Goal: Task Accomplishment & Management: Manage account settings

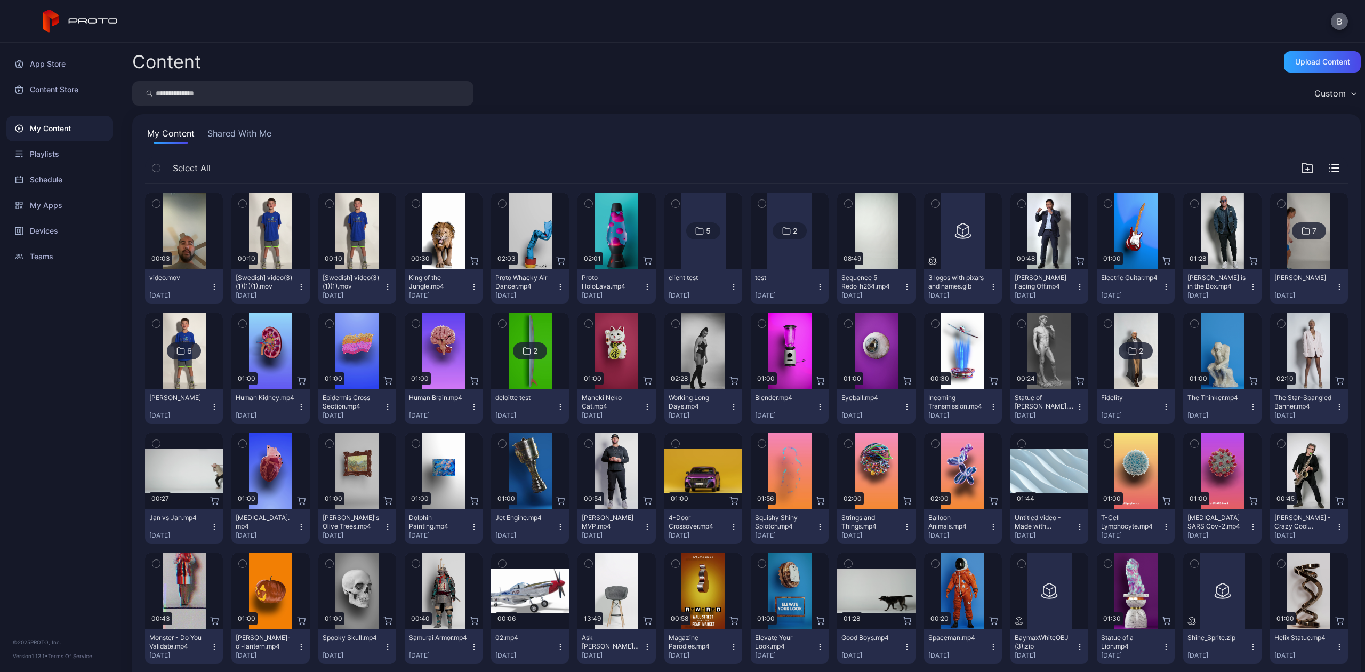
click at [1342, 25] on button "B" at bounding box center [1339, 21] width 17 height 17
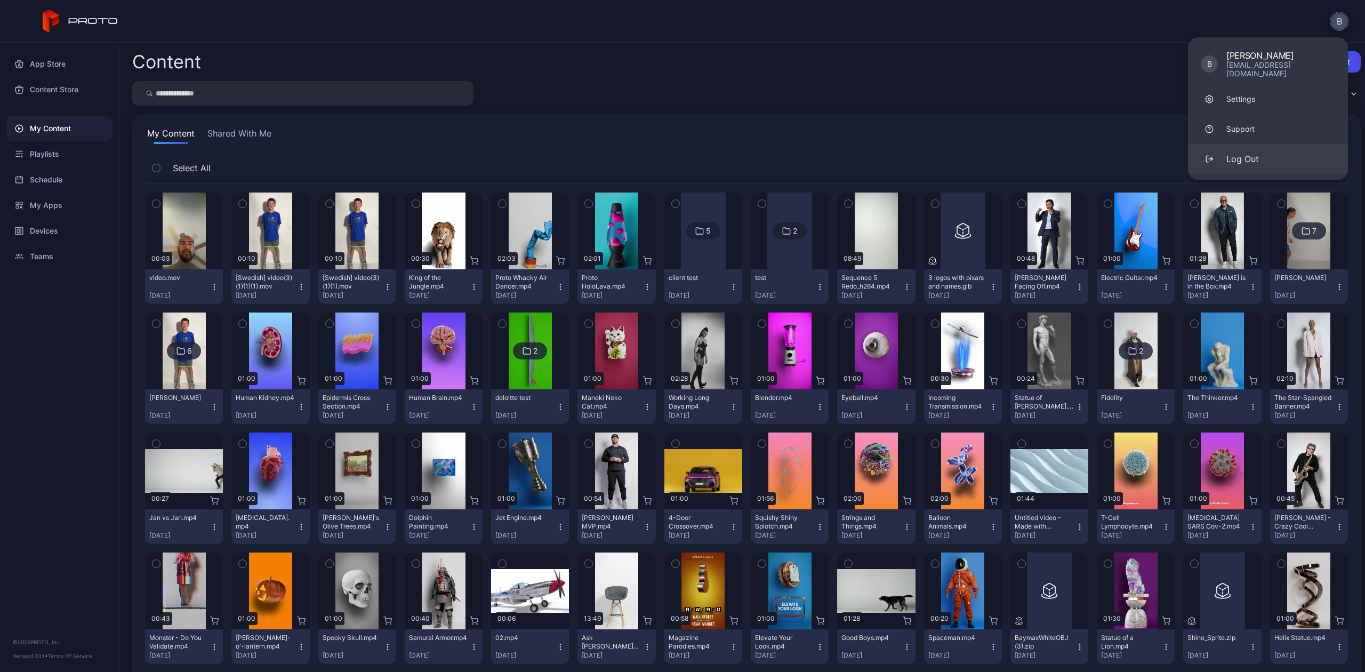
click at [1237, 144] on button "Log Out" at bounding box center [1268, 159] width 160 height 30
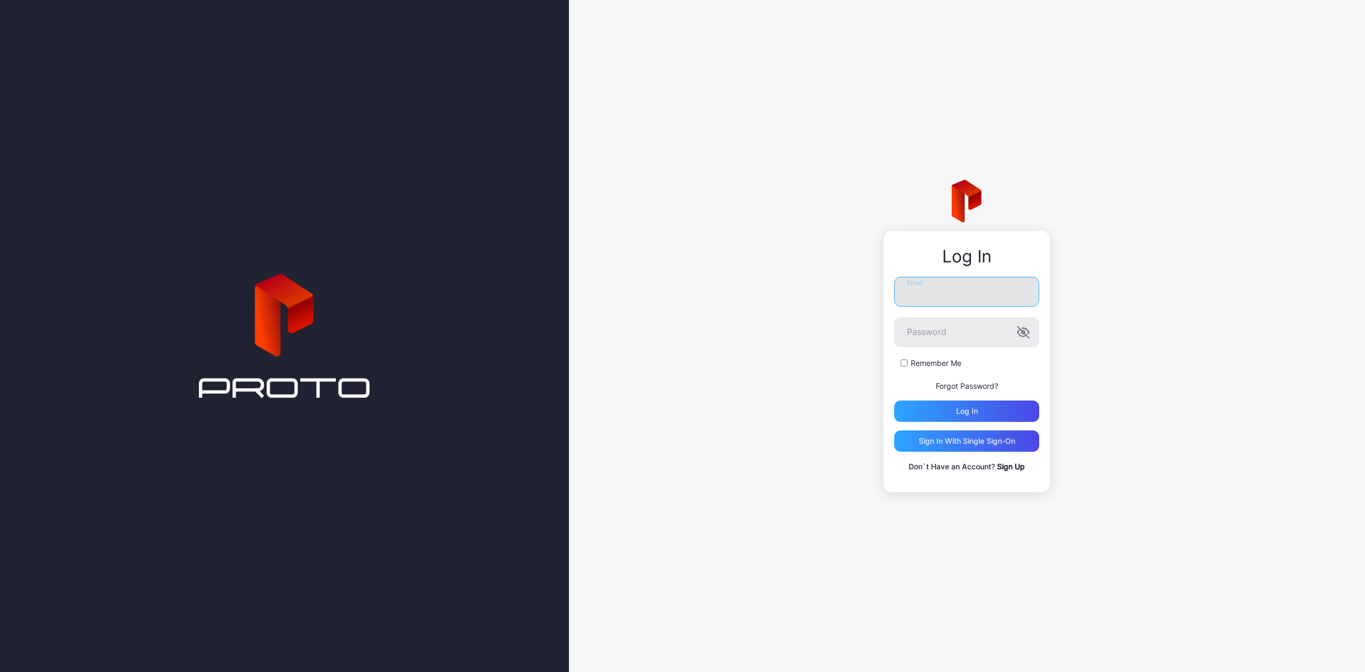
click at [905, 282] on input "Email" at bounding box center [966, 292] width 145 height 30
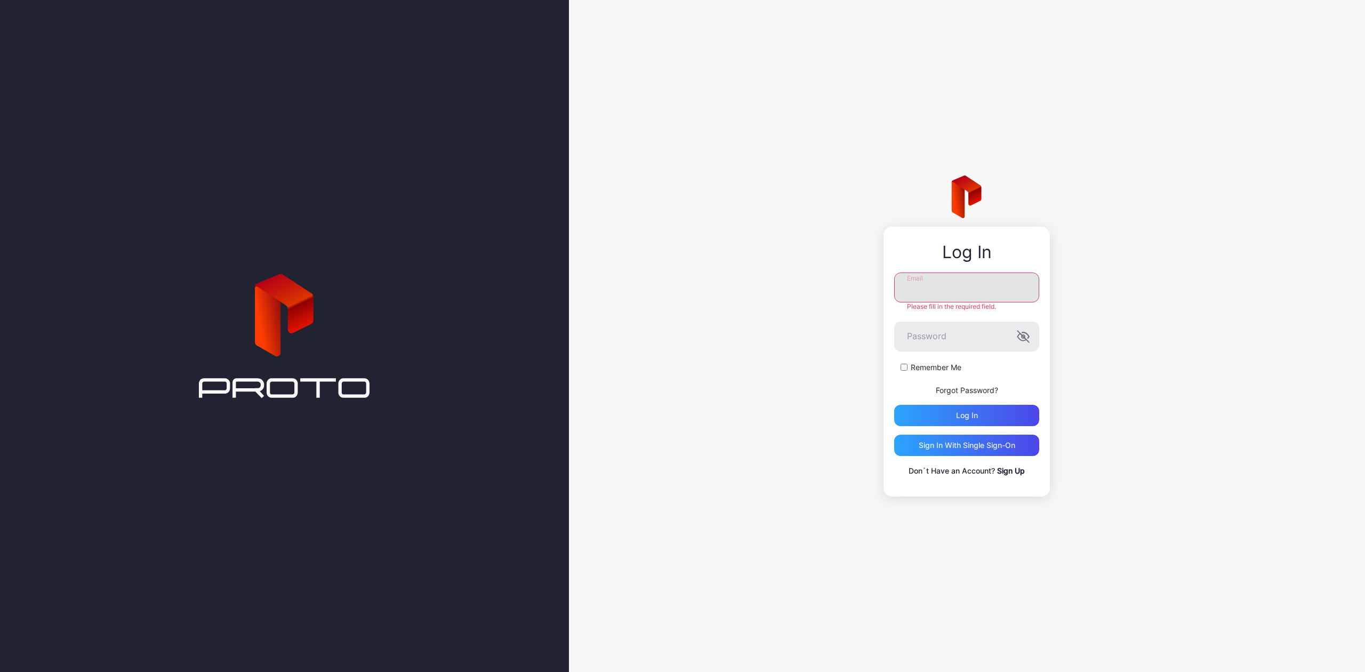
type input "**********"
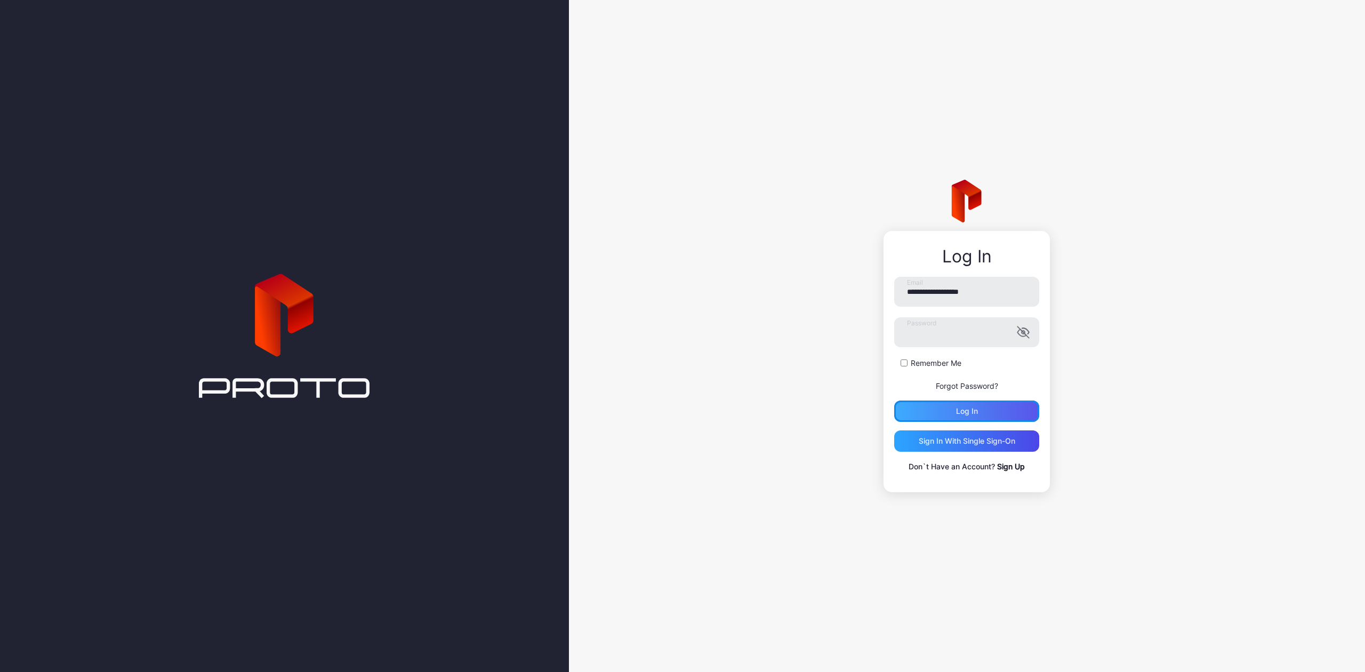
click at [973, 408] on div "Log in" at bounding box center [966, 410] width 145 height 21
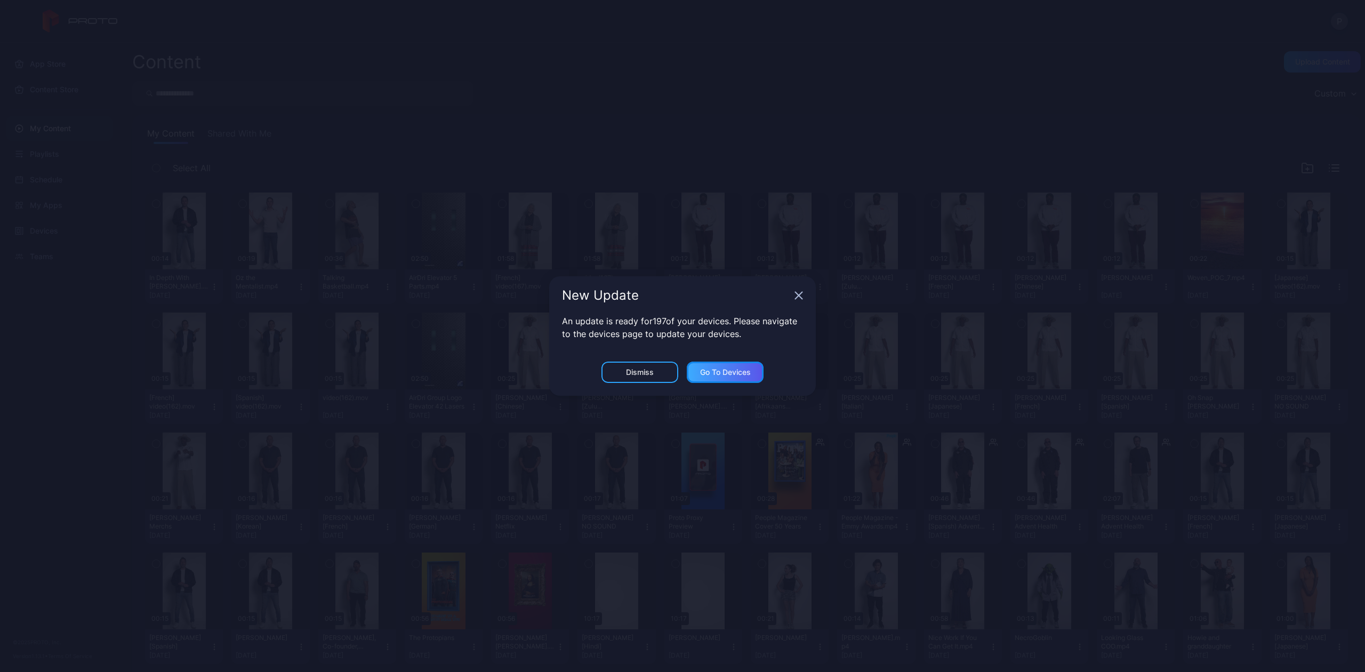
click at [710, 368] on div "Go to devices" at bounding box center [725, 372] width 51 height 9
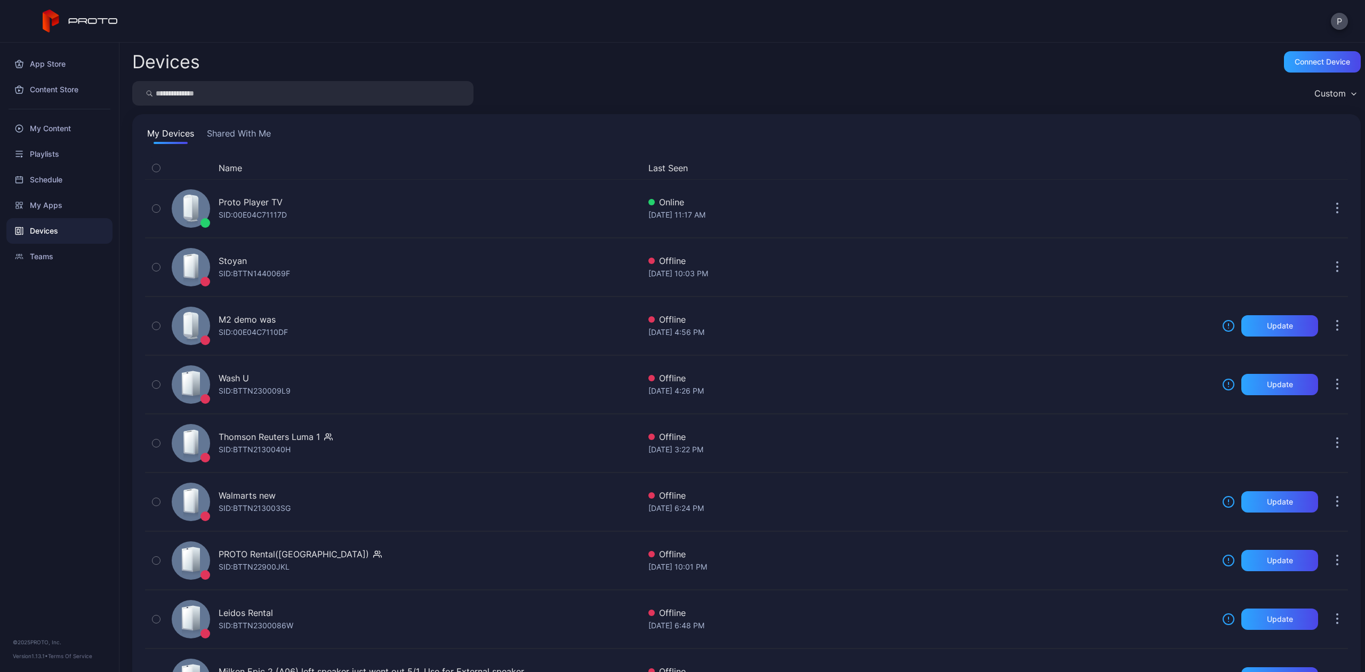
click at [231, 93] on input "search" at bounding box center [302, 93] width 341 height 25
type input "**"
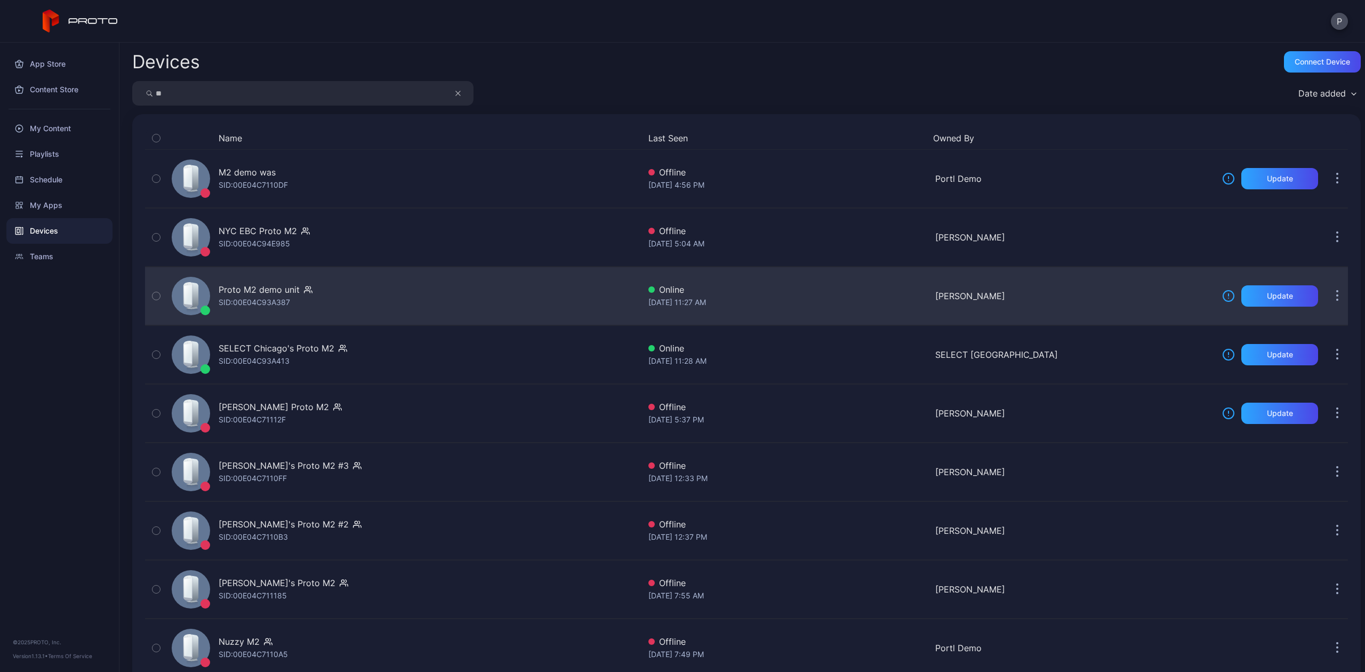
click at [253, 299] on div "SID: 00E04C93A387" at bounding box center [254, 302] width 71 height 13
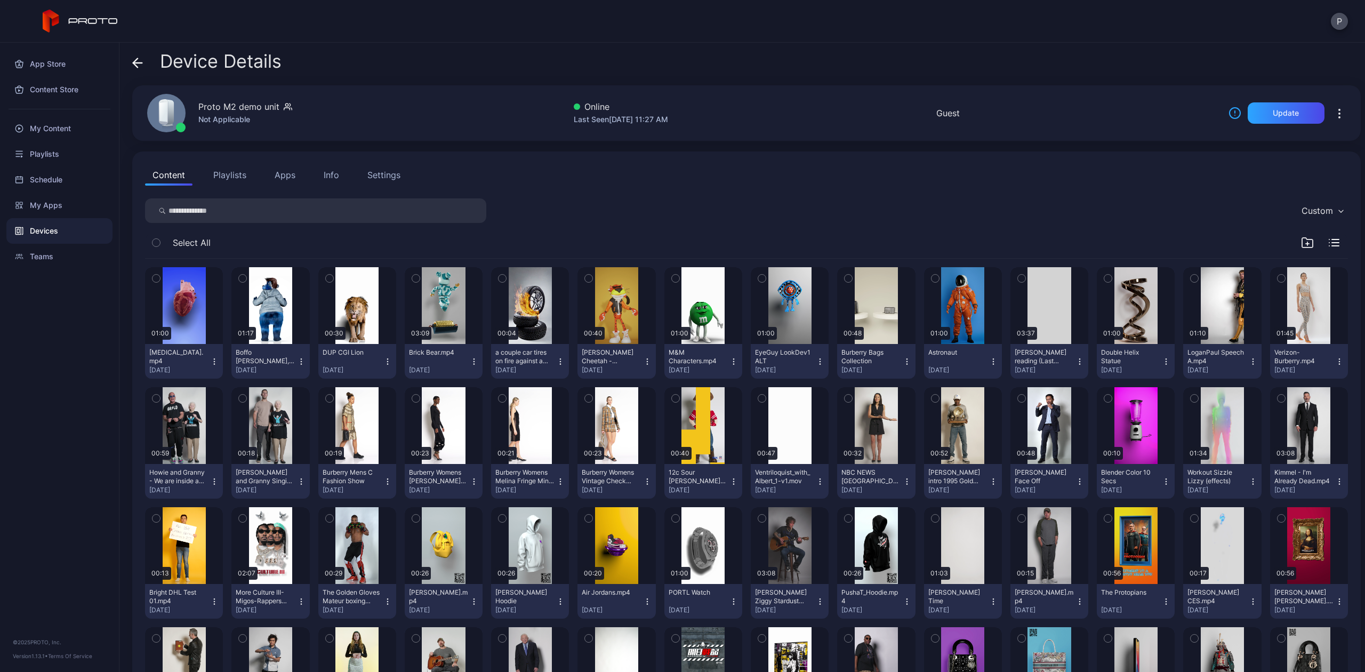
click at [1300, 218] on div "Custom" at bounding box center [1322, 211] width 52 height 16
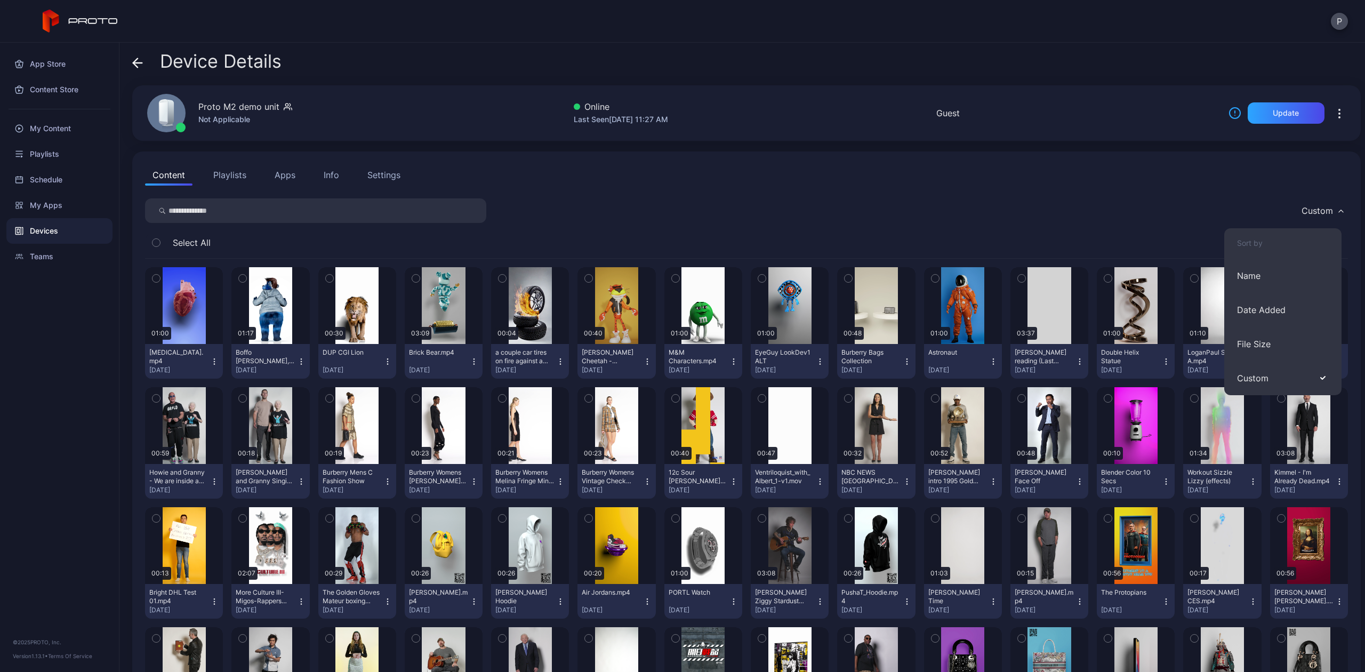
click at [342, 177] on button "Info" at bounding box center [331, 174] width 30 height 21
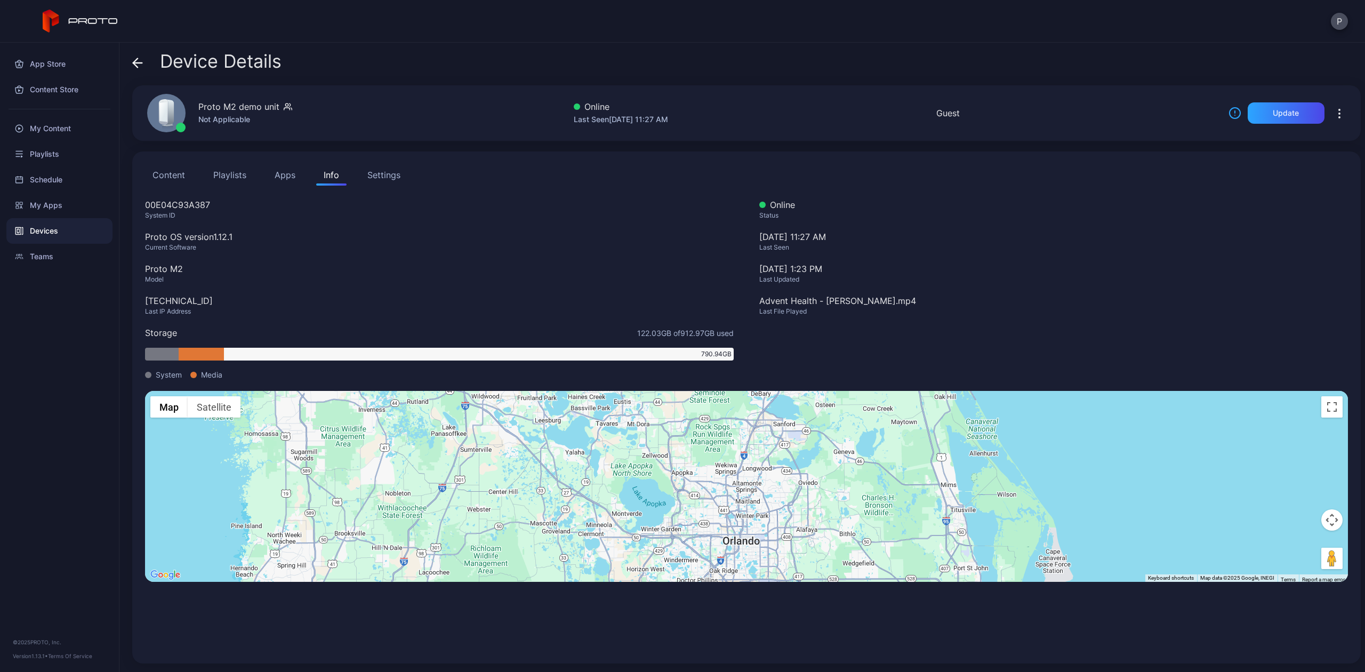
click at [171, 169] on button "Content" at bounding box center [168, 174] width 47 height 21
